Goal: Transaction & Acquisition: Purchase product/service

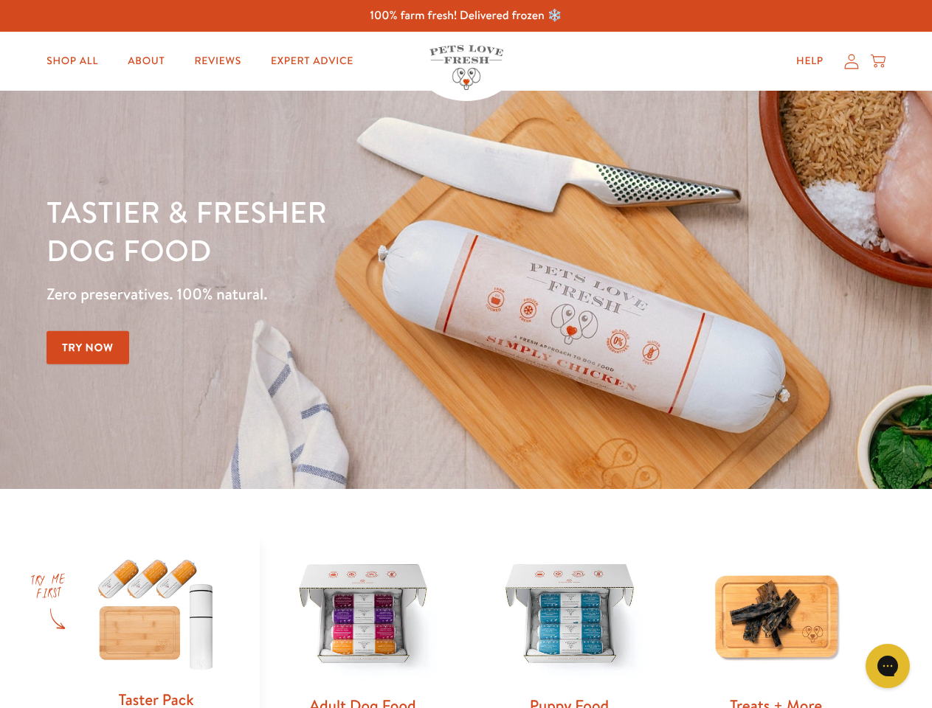
click at [466, 354] on div "Tastier & fresher dog food Zero preservatives. 100% natural. Try Now" at bounding box center [325, 290] width 559 height 195
click at [888, 666] on icon "Gorgias live chat" at bounding box center [887, 666] width 14 height 14
